Goal: Find contact information: Find contact information

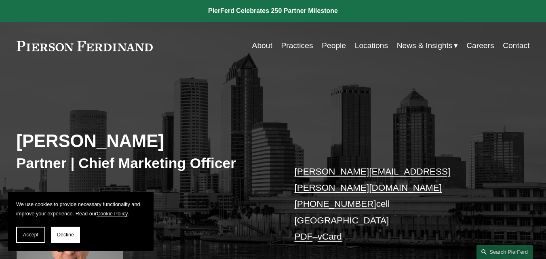
drag, startPoint x: 36, startPoint y: 239, endPoint x: 43, endPoint y: 239, distance: 7.3
click at [36, 239] on button "Accept" at bounding box center [30, 235] width 29 height 16
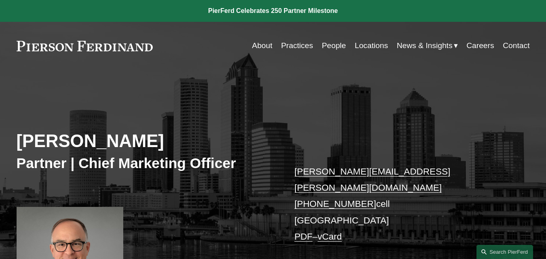
scroll to position [40, 0]
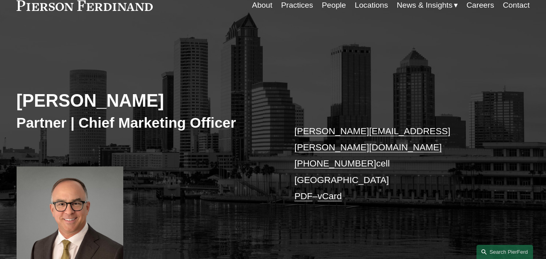
drag, startPoint x: 286, startPoint y: 134, endPoint x: 390, endPoint y: 148, distance: 104.7
click at [390, 148] on div "Chris Ochs Partner | Chief Marketing Officer chris.ochs@pierferd.com +1.215.990…" at bounding box center [273, 158] width 546 height 225
copy p "chris.ochs@pierferd.com +1.215.990.6115 cell"
drag, startPoint x: 15, startPoint y: 9, endPoint x: 138, endPoint y: 6, distance: 123.2
click at [138, 6] on div "Skip to Content About Practices People Locations" at bounding box center [273, 5] width 546 height 48
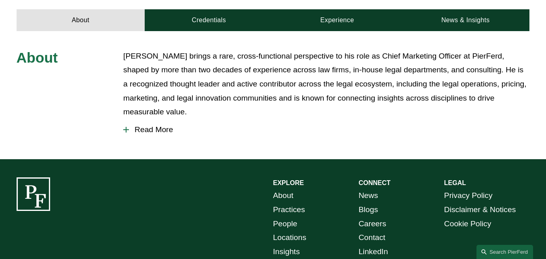
scroll to position [399, 0]
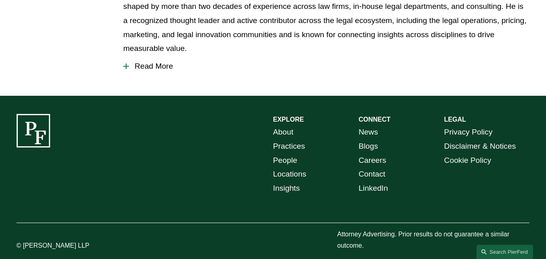
drag, startPoint x: 100, startPoint y: 231, endPoint x: 88, endPoint y: 21, distance: 210.8
click at [25, 240] on p "© [PERSON_NAME] LLP" at bounding box center [70, 246] width 107 height 12
copy p "[PERSON_NAME] LLP"
click at [374, 167] on link "Contact" at bounding box center [371, 174] width 27 height 14
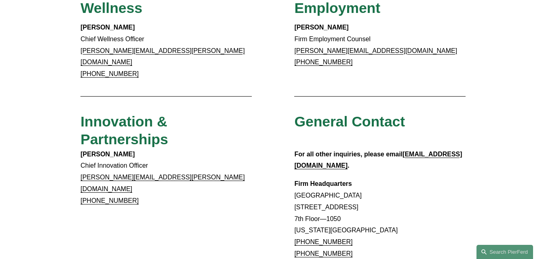
scroll to position [606, 0]
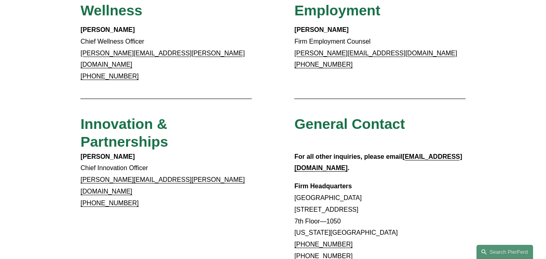
drag, startPoint x: 361, startPoint y: 206, endPoint x: 304, endPoint y: 200, distance: 57.3
click at [304, 200] on p "Firm Headquarters [GEOGRAPHIC_DATA] [STREET_ADDRESS][US_STATE] [PHONE_NUMBER] […" at bounding box center [379, 222] width 171 height 82
copy link "917.914.2279"
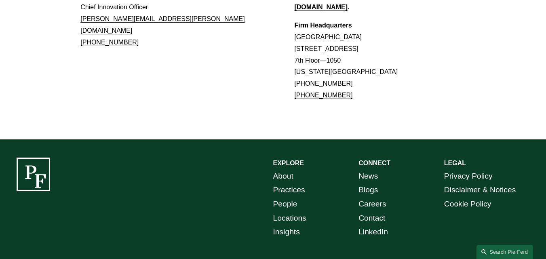
scroll to position [782, 0]
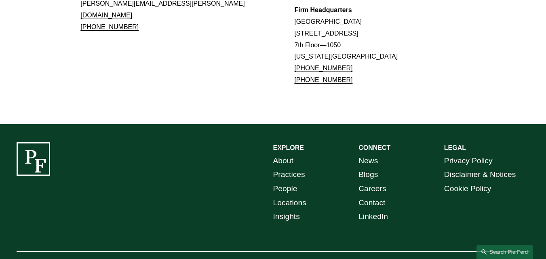
drag, startPoint x: 99, startPoint y: 234, endPoint x: 21, endPoint y: 237, distance: 77.2
copy p "[PERSON_NAME] LLP"
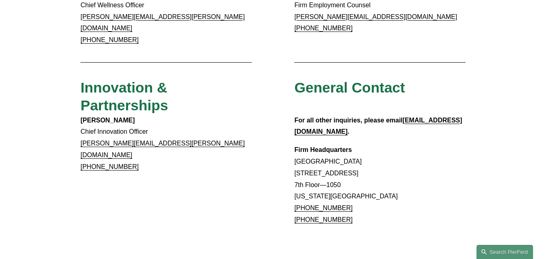
scroll to position [620, 0]
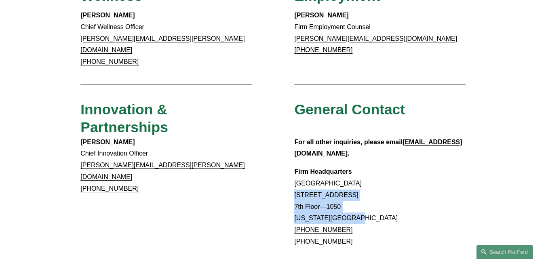
drag, startPoint x: 294, startPoint y: 152, endPoint x: 358, endPoint y: 178, distance: 69.1
copy p "[STREET_ADDRESS][US_STATE]"
